Goal: Transaction & Acquisition: Obtain resource

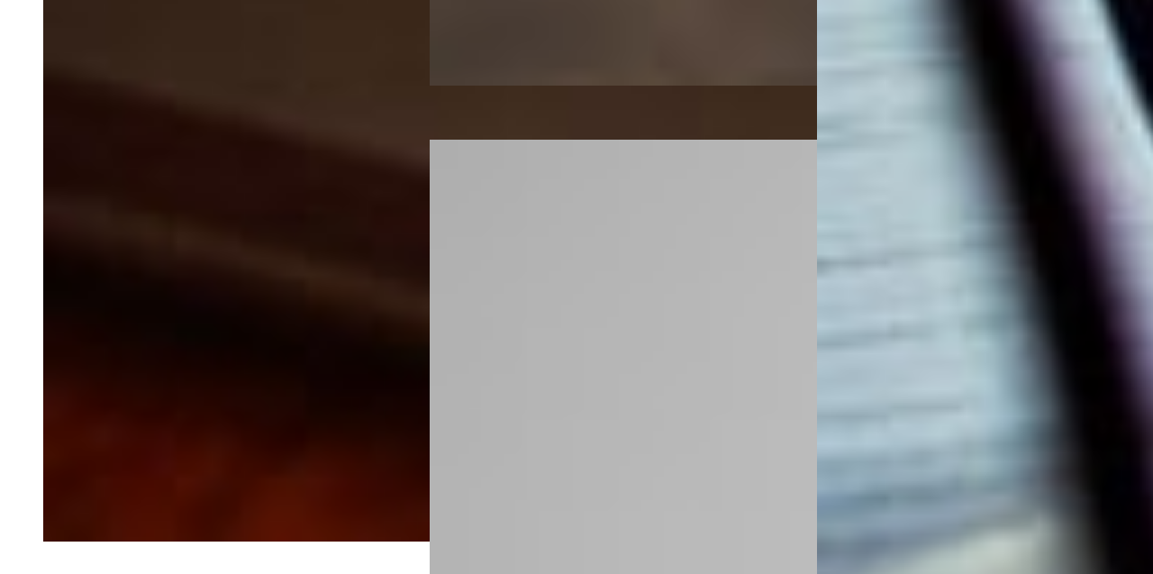
scroll to position [3665, 0]
